Goal: Task Accomplishment & Management: Manage account settings

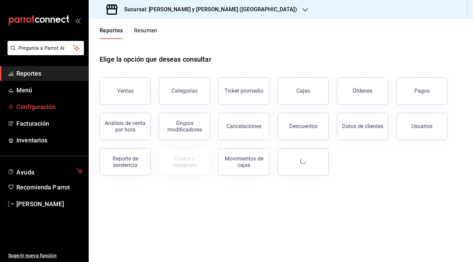
click at [26, 112] on link "Configuración" at bounding box center [44, 107] width 88 height 15
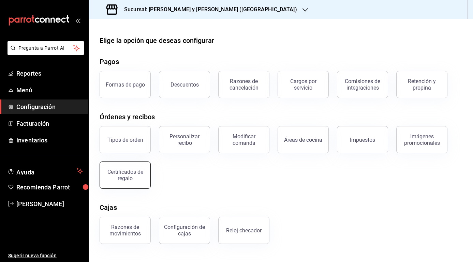
click at [131, 167] on button "Certificados de regalo" at bounding box center [125, 175] width 51 height 27
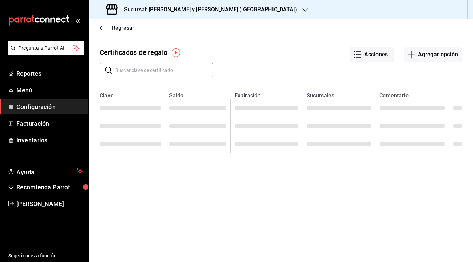
click at [151, 66] on input "text" at bounding box center [164, 70] width 98 height 14
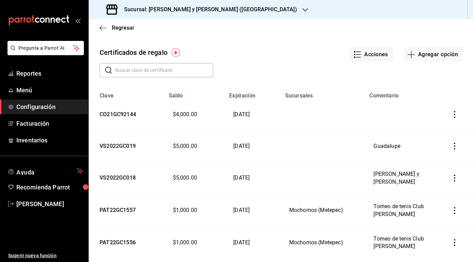
paste input "SO21GC90086"
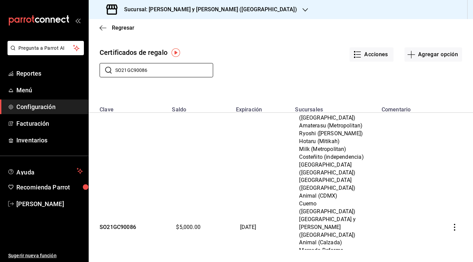
scroll to position [175, 0]
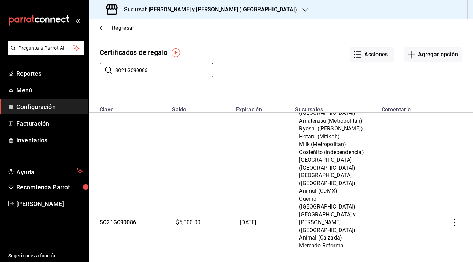
type input "SO21GC90086"
click at [455, 219] on icon "button" at bounding box center [454, 222] width 7 height 7
click at [426, 143] on span "Editar" at bounding box center [418, 142] width 22 height 5
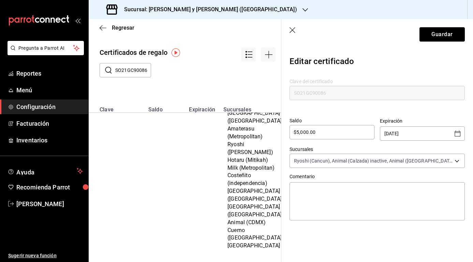
drag, startPoint x: 324, startPoint y: 135, endPoint x: 267, endPoint y: 133, distance: 56.6
click at [267, 133] on div "Regresar Certificados de regalo ​ SO21GC90086 ​ Clave Saldo Expiración Sucursal…" at bounding box center [281, 140] width 384 height 243
type input "$8,500"
click at [439, 34] on button "Guardar" at bounding box center [441, 34] width 45 height 14
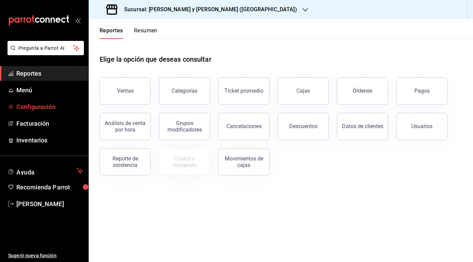
click at [48, 106] on span "Configuración" at bounding box center [49, 106] width 66 height 9
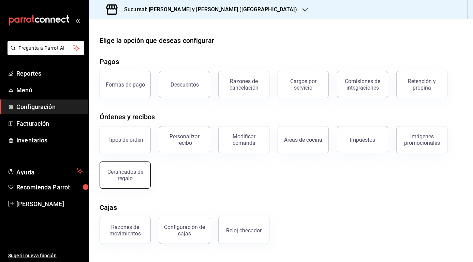
click at [118, 180] on div "Certificados de regalo" at bounding box center [125, 175] width 42 height 13
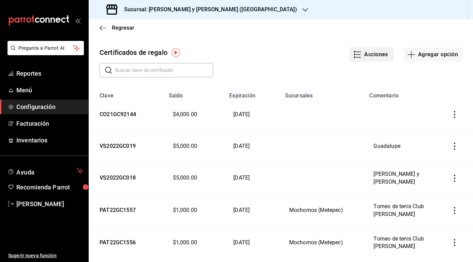
click at [380, 54] on button "Acciones" at bounding box center [372, 54] width 44 height 14
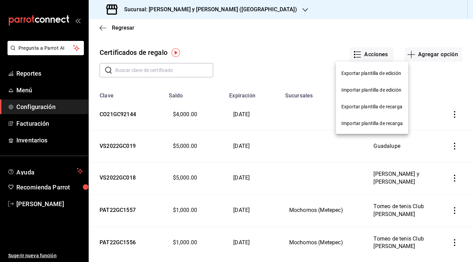
click at [362, 92] on div "Importar plantilla de edición" at bounding box center [371, 90] width 60 height 7
click at [0, 0] on input "Importar plantilla de edición" at bounding box center [0, 0] width 0 height 0
